Goal: Transaction & Acquisition: Purchase product/service

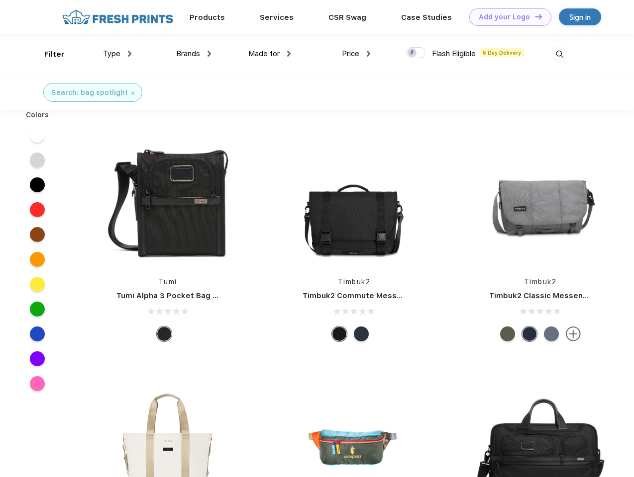
click at [506, 17] on link "Add your Logo Design Tool" at bounding box center [510, 16] width 82 height 17
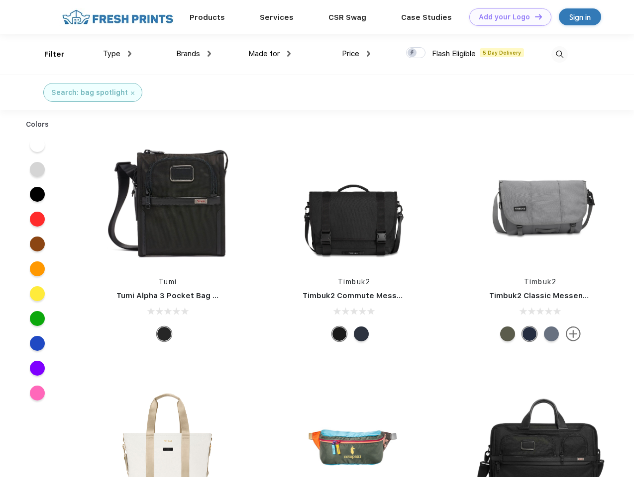
click at [0, 0] on div "Design Tool" at bounding box center [0, 0] width 0 height 0
click at [534, 16] on link "Add your Logo Design Tool" at bounding box center [510, 16] width 82 height 17
click at [48, 54] on div "Filter" at bounding box center [54, 54] width 20 height 11
click at [117, 54] on span "Type" at bounding box center [111, 53] width 17 height 9
click at [193, 54] on span "Brands" at bounding box center [188, 53] width 24 height 9
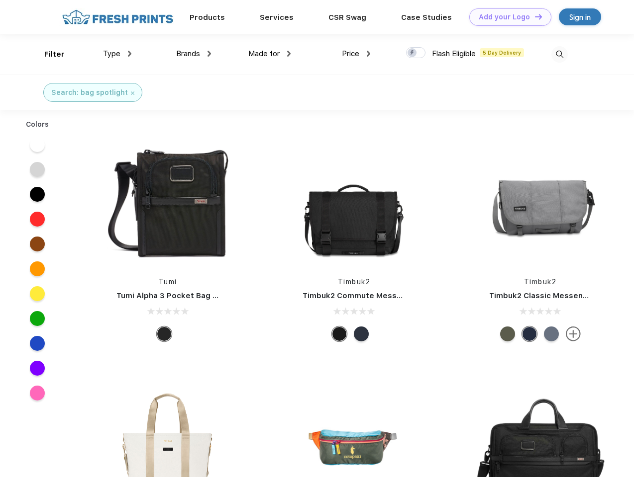
click at [270, 54] on span "Made for" at bounding box center [263, 53] width 31 height 9
click at [356, 54] on span "Price" at bounding box center [350, 53] width 17 height 9
click at [416, 53] on div at bounding box center [415, 52] width 19 height 11
click at [412, 53] on input "checkbox" at bounding box center [409, 50] width 6 height 6
click at [559, 54] on img at bounding box center [559, 54] width 16 height 16
